Goal: Information Seeking & Learning: Compare options

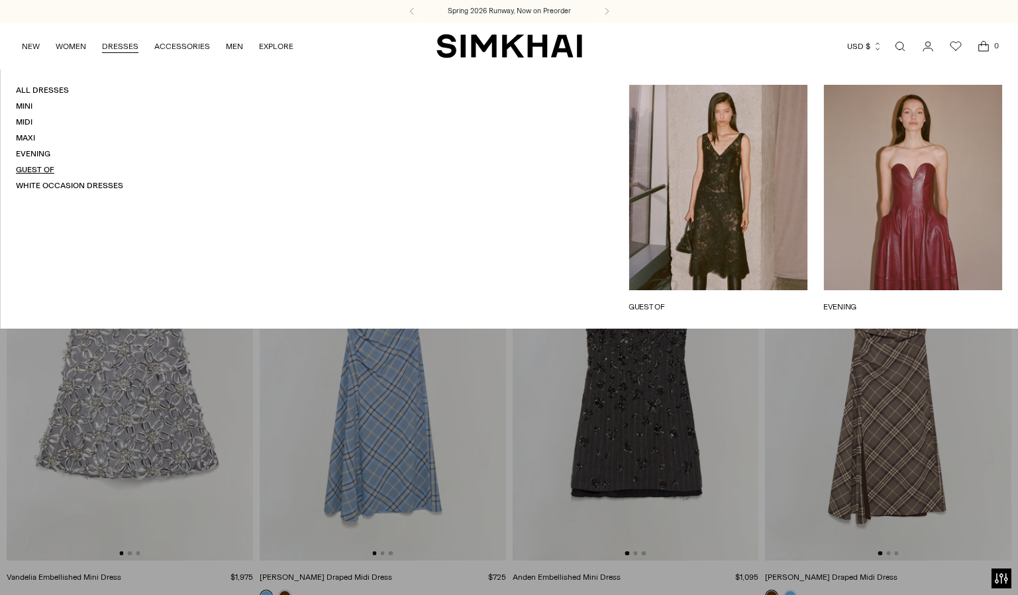
click at [42, 166] on link "Guest Of" at bounding box center [35, 169] width 38 height 9
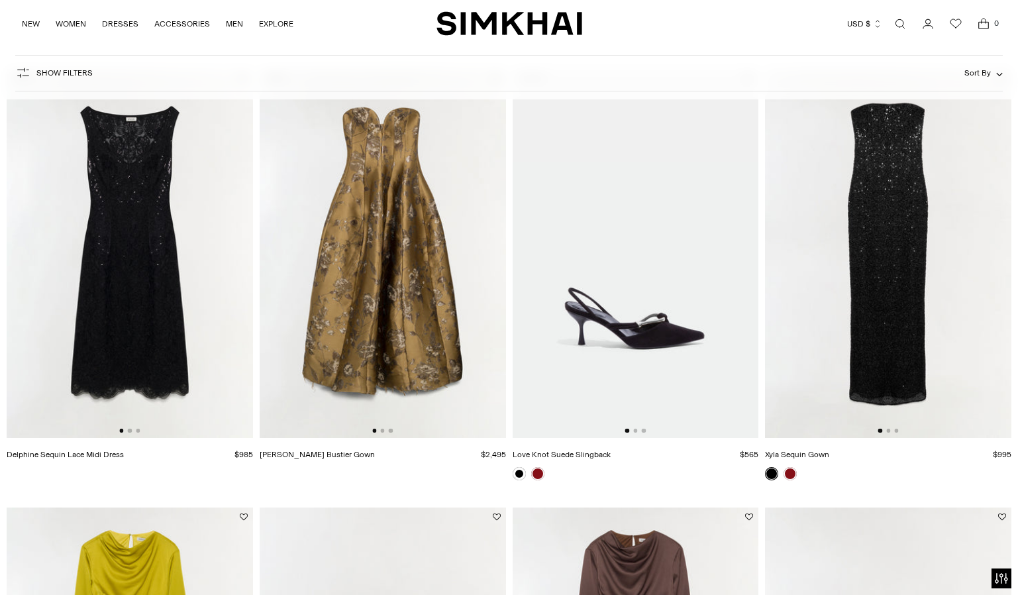
scroll to position [117, 0]
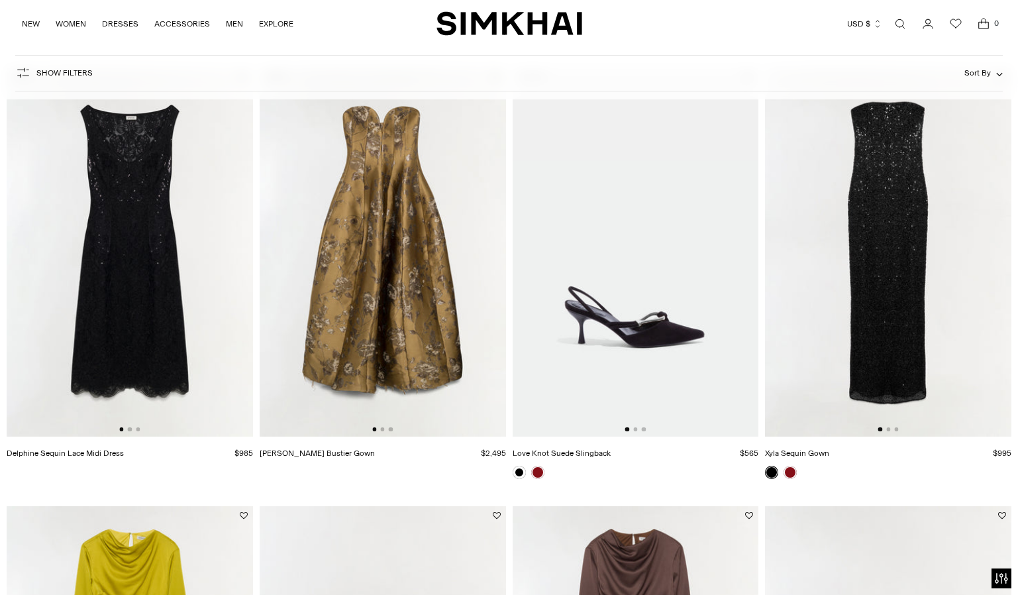
click at [372, 285] on img at bounding box center [383, 252] width 246 height 369
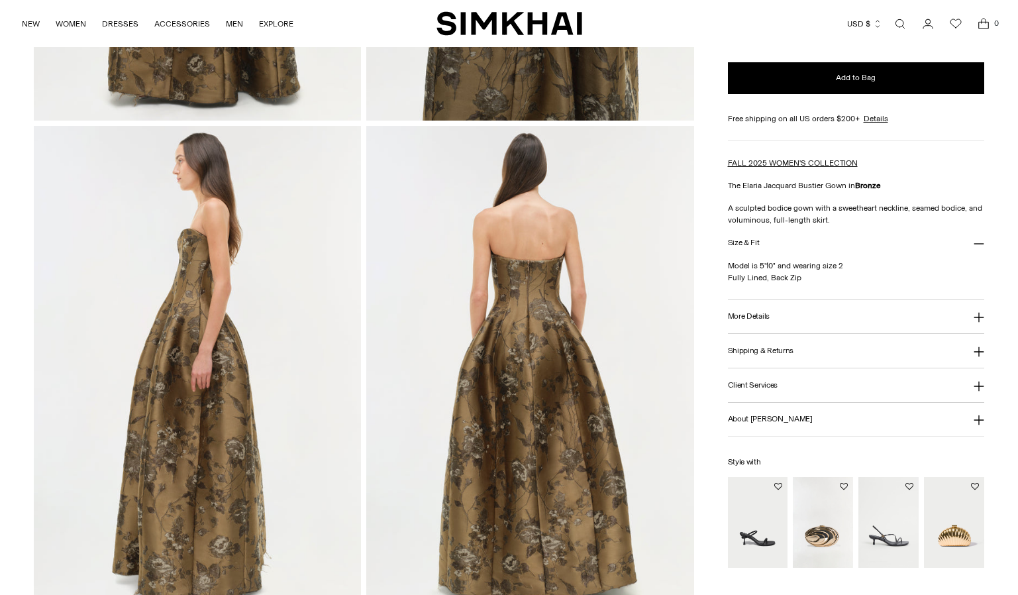
scroll to position [755, 0]
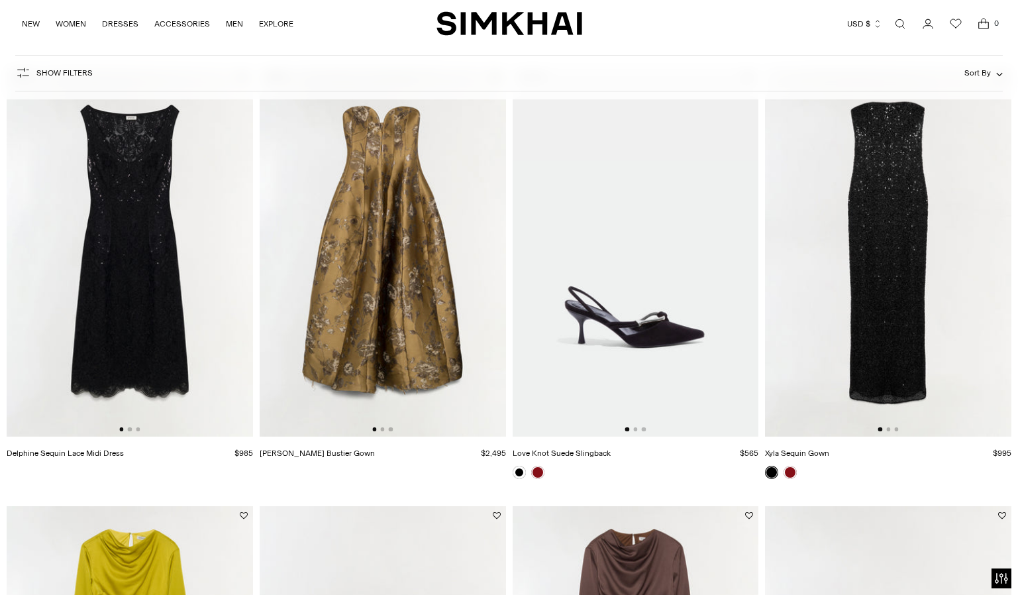
scroll to position [481, 0]
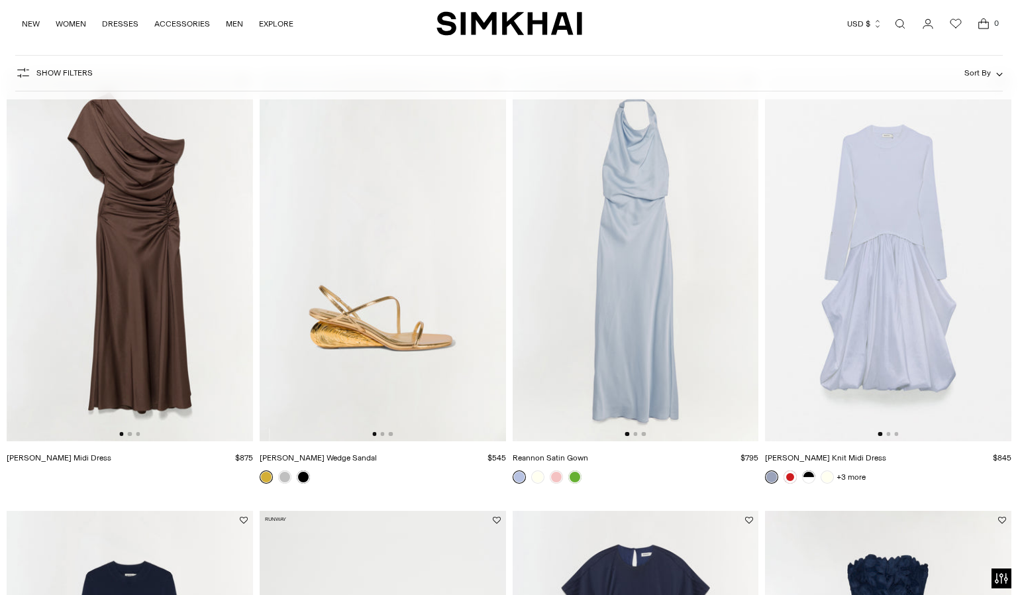
scroll to position [7566, 0]
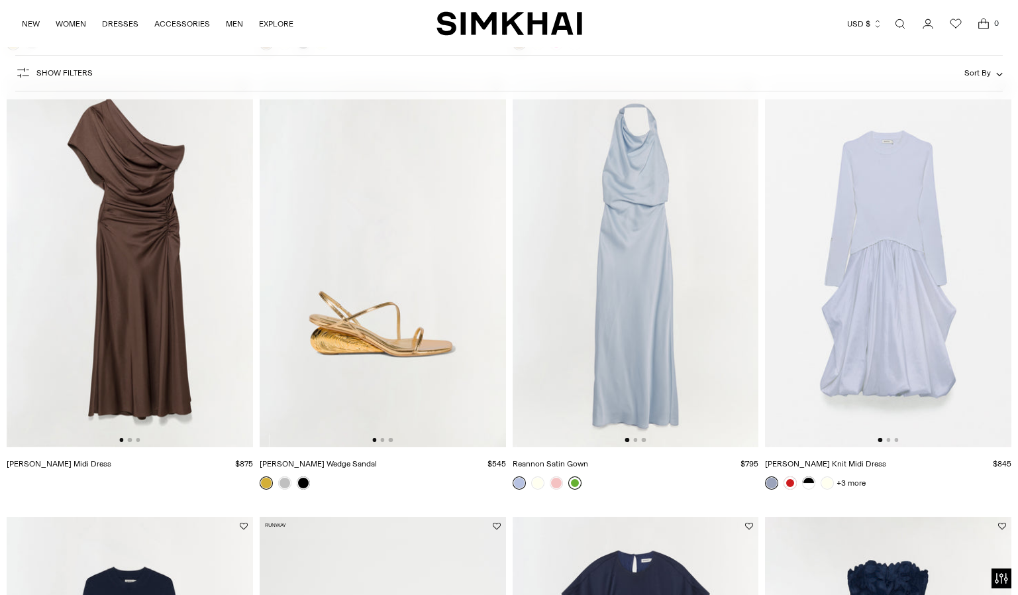
click at [579, 480] on link at bounding box center [574, 482] width 13 height 13
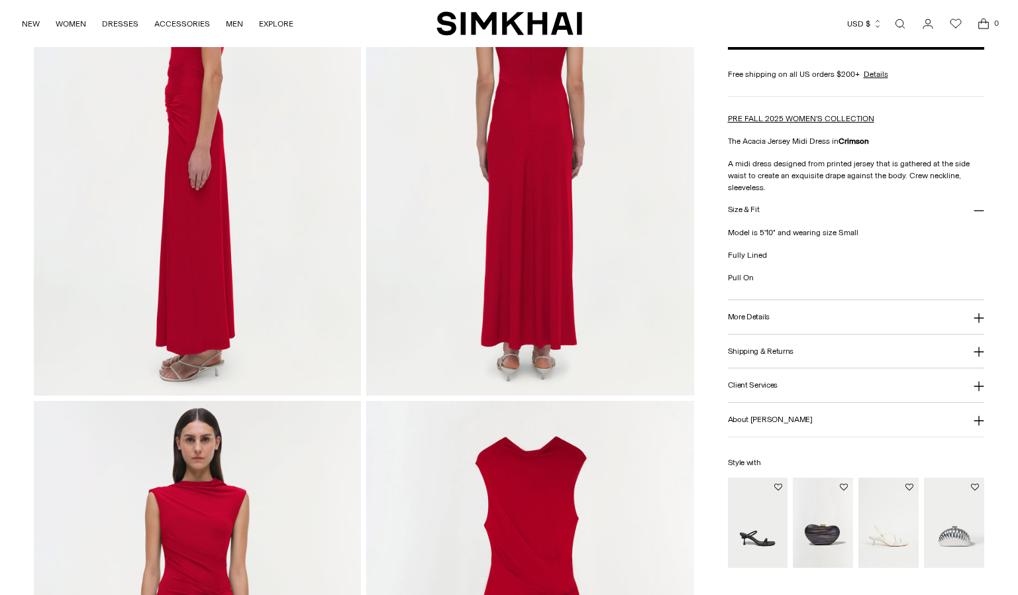
scroll to position [820, 0]
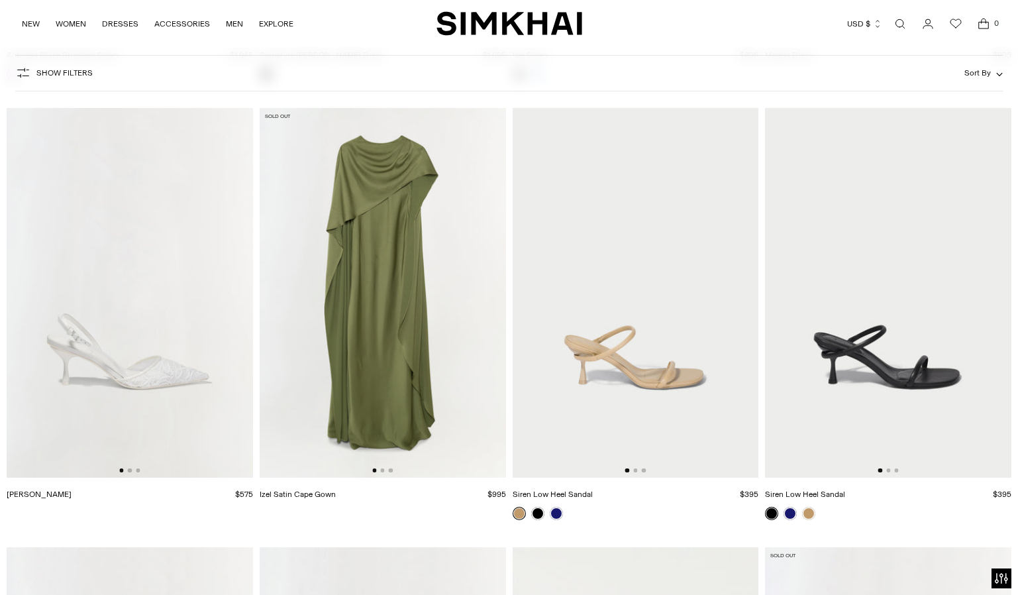
scroll to position [11014, 0]
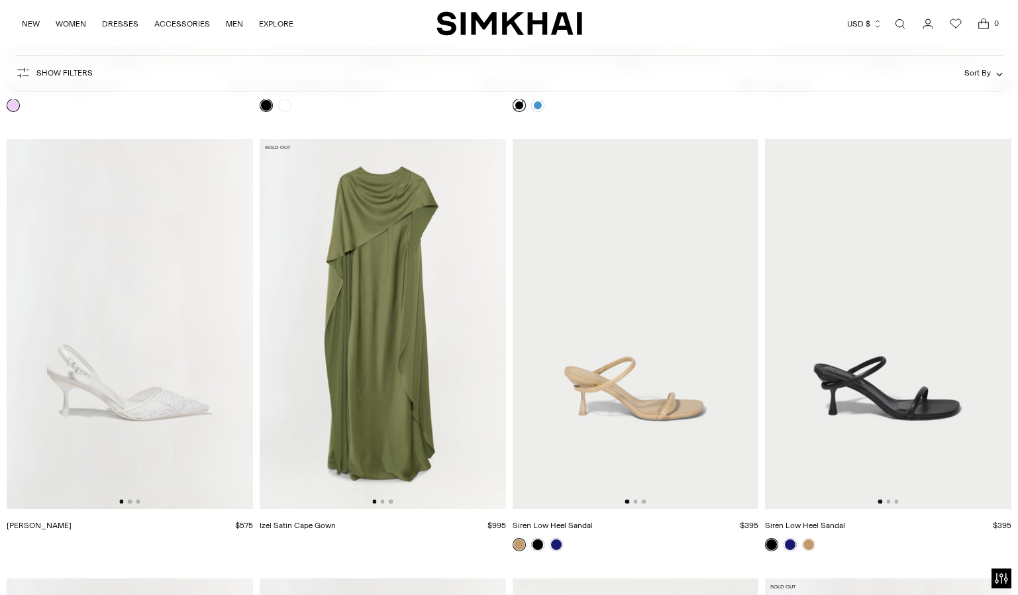
click at [456, 316] on img at bounding box center [383, 323] width 246 height 369
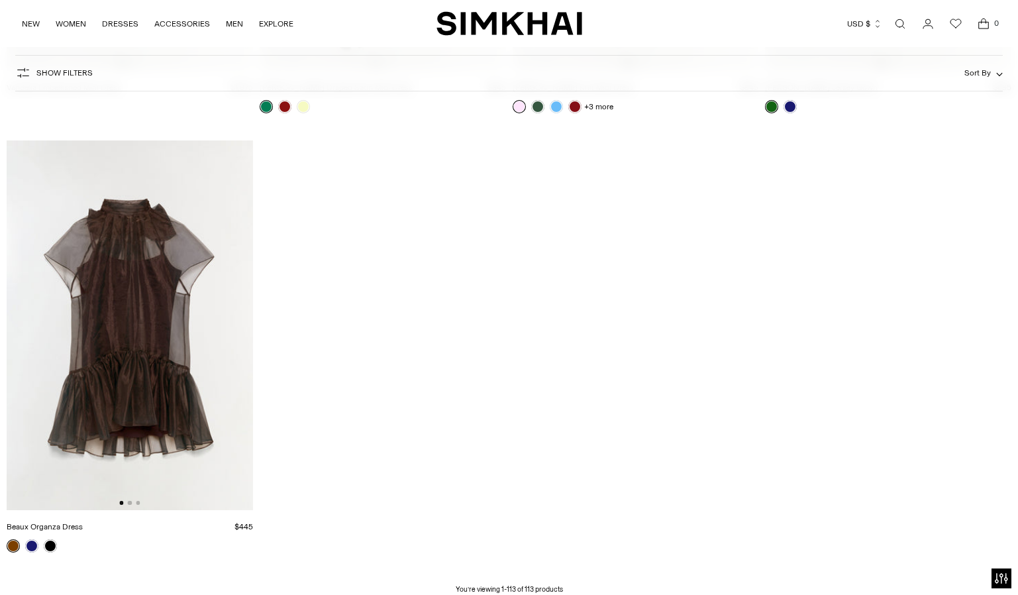
scroll to position [12509, 0]
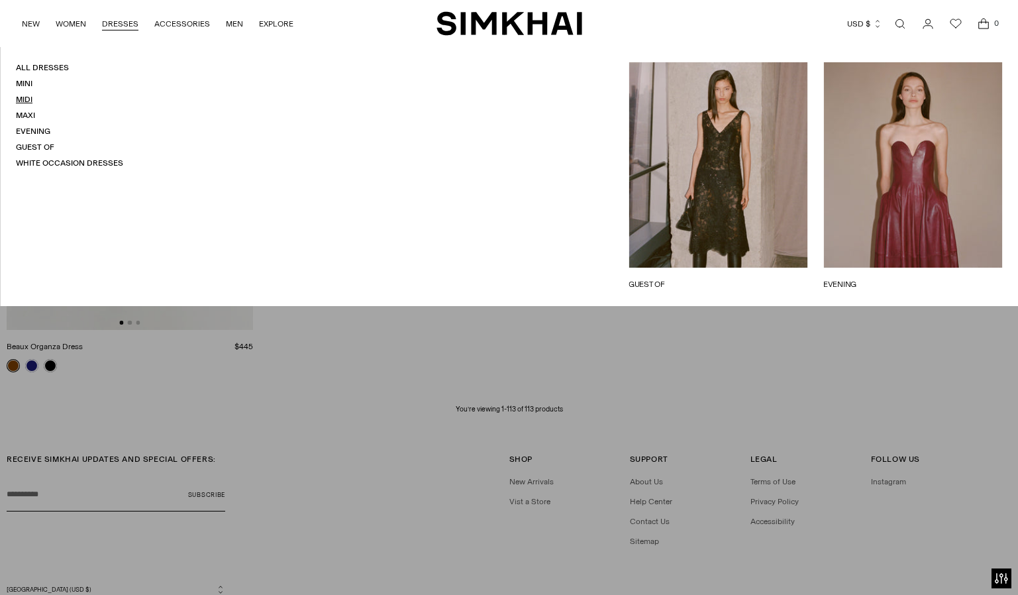
click at [26, 101] on link "Midi" at bounding box center [24, 99] width 17 height 9
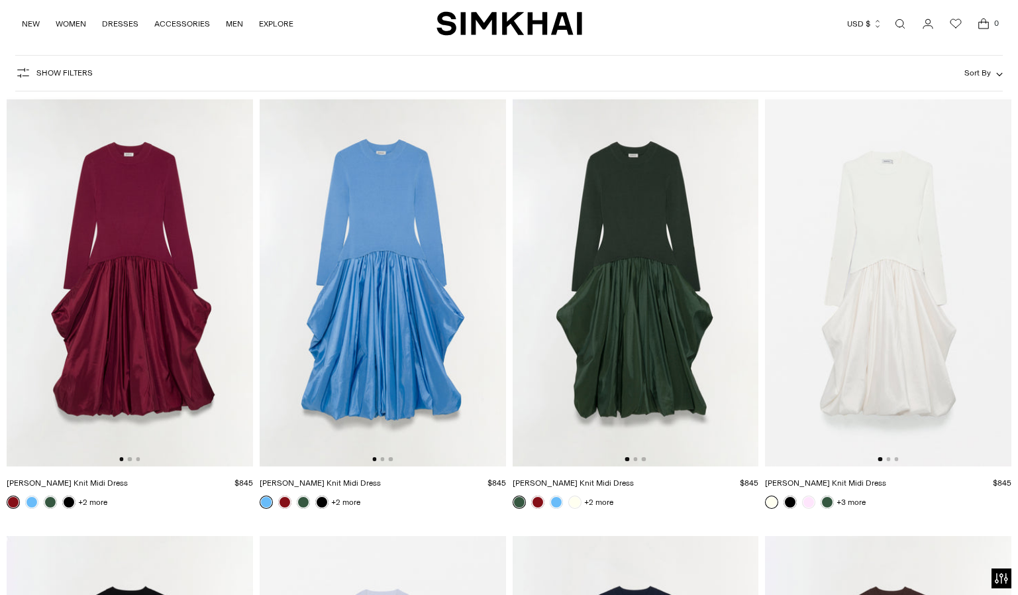
scroll to position [89, 0]
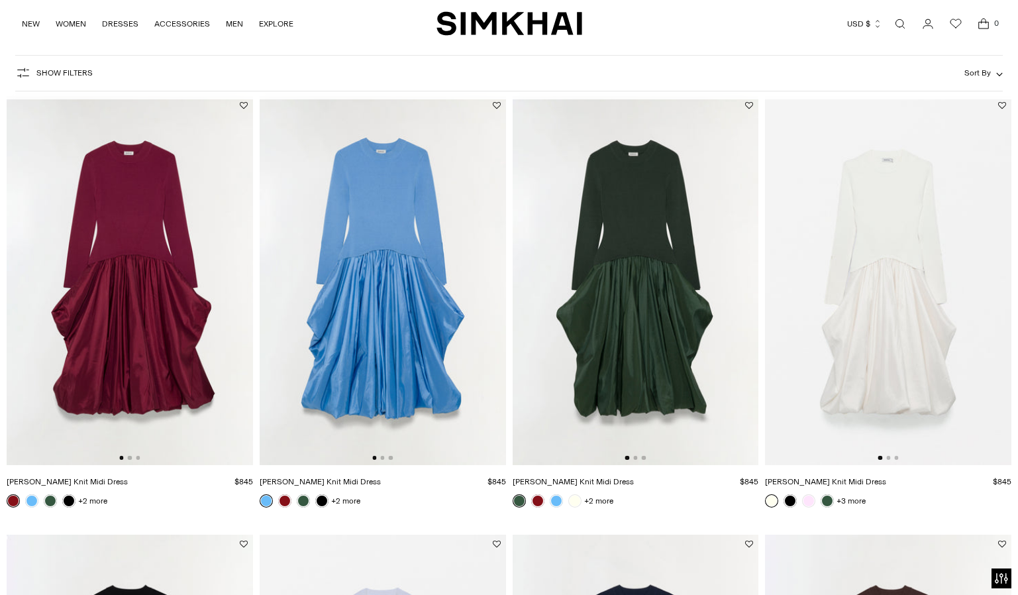
click at [156, 245] on img at bounding box center [130, 280] width 246 height 369
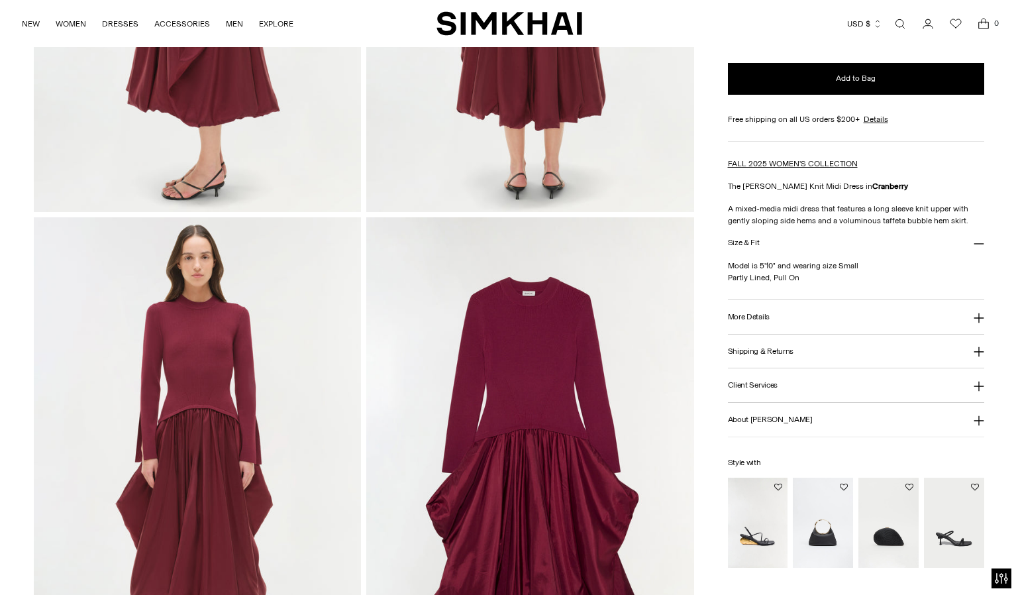
scroll to position [889, 0]
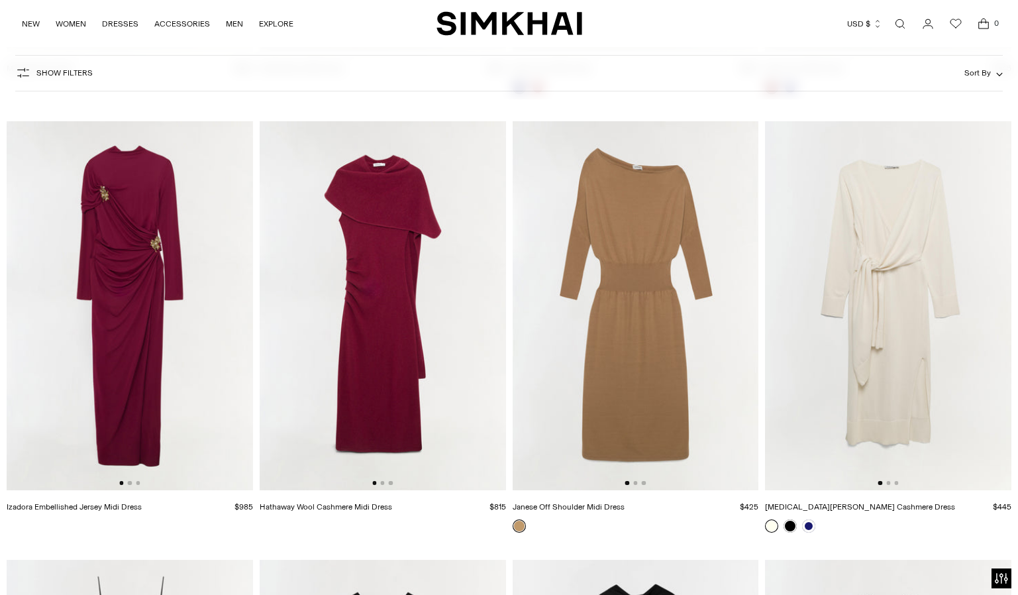
scroll to position [4891, 0]
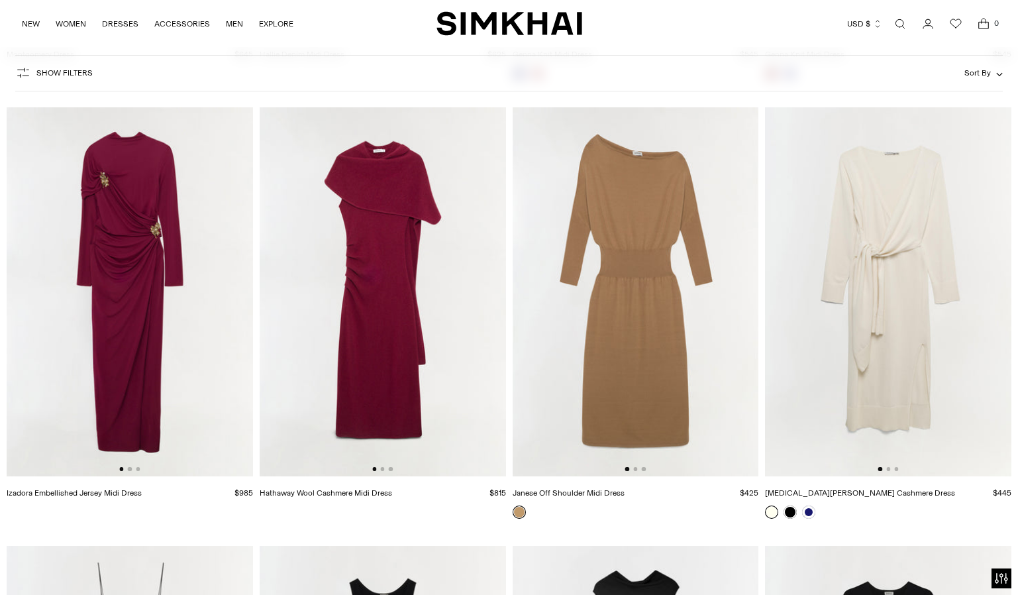
click at [405, 293] on img at bounding box center [383, 291] width 246 height 369
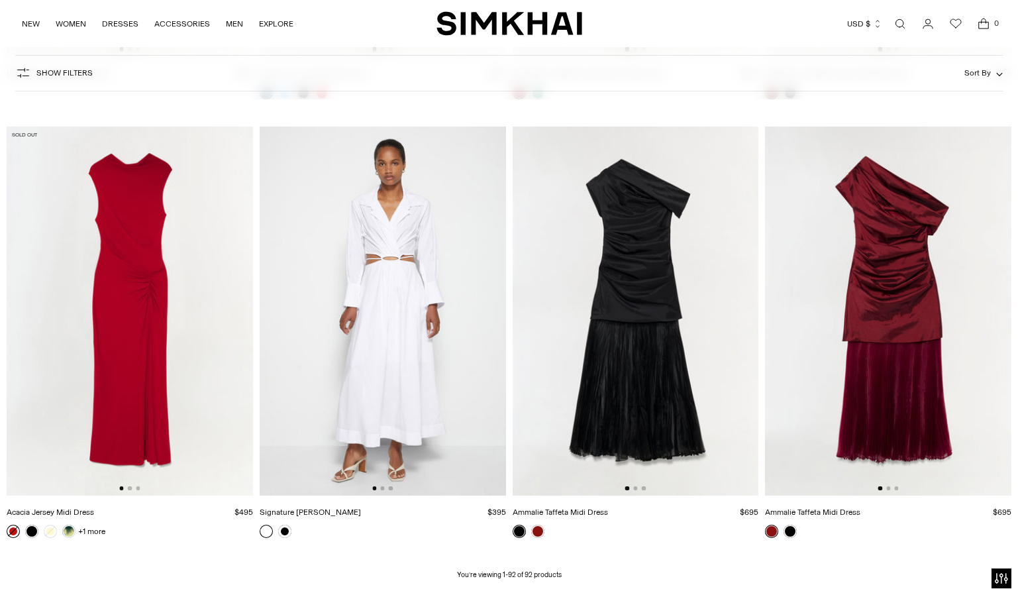
scroll to position [9910, 0]
